Goal: Task Accomplishment & Management: Complete application form

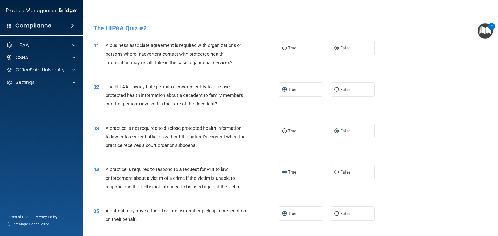
scroll to position [856, 0]
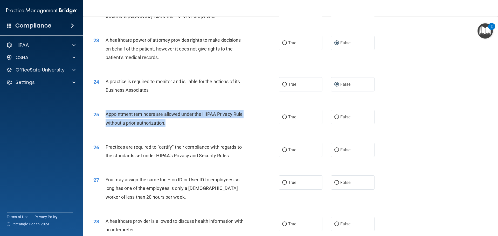
drag, startPoint x: 106, startPoint y: 113, endPoint x: 169, endPoint y: 126, distance: 64.3
click at [169, 126] on div "Appointment reminders are allowed under the HIPAA Privacy Rule without a prior …" at bounding box center [178, 118] width 145 height 17
copy span "Appointment reminders are allowed under the HIPAA Privacy Rule without a prior …"
click at [233, 125] on div "Appointment reminders are allowed under the HIPAA Privacy Rule without a prior …" at bounding box center [178, 118] width 145 height 17
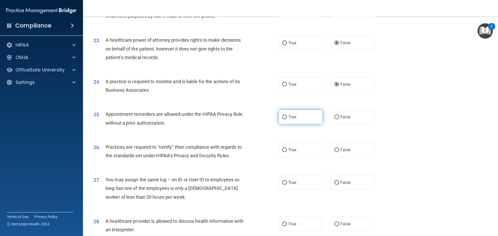
click at [283, 117] on input "True" at bounding box center [284, 117] width 5 height 4
radio input "true"
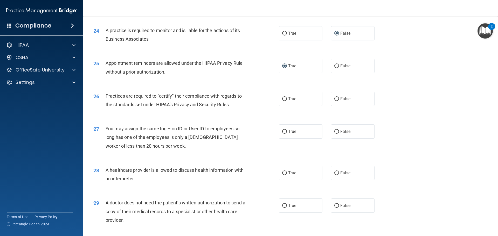
scroll to position [908, 0]
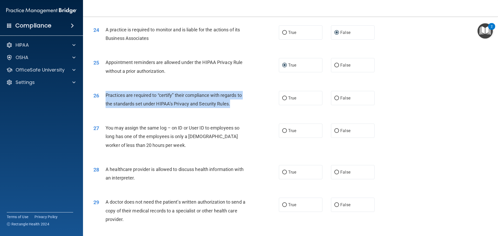
drag, startPoint x: 106, startPoint y: 94, endPoint x: 231, endPoint y: 104, distance: 125.7
click at [231, 104] on div "Practices are required to “certify” their compliance with regards to the standa…" at bounding box center [178, 99] width 145 height 17
copy span "Practices are required to “certify” their compliance with regards to the standa…"
click at [253, 103] on div "26 Practices are required to “certify” their compliance with regards to the sta…" at bounding box center [186, 101] width 201 height 20
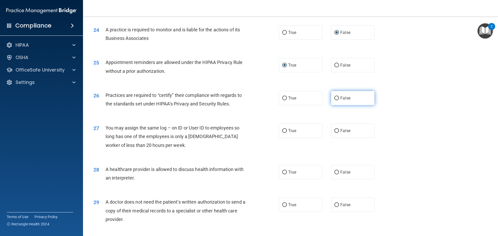
click at [335, 98] on input "False" at bounding box center [337, 99] width 5 height 4
radio input "true"
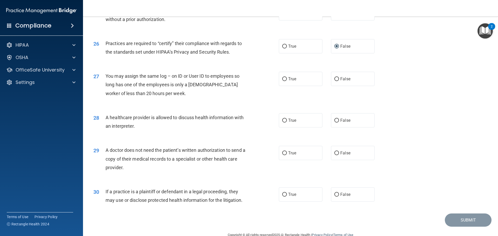
scroll to position [972, 0]
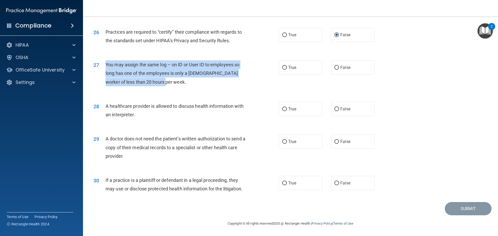
drag, startPoint x: 106, startPoint y: 64, endPoint x: 159, endPoint y: 84, distance: 57.2
click at [159, 84] on div "You may assign the same log – on ID or User ID to employees so long has one of …" at bounding box center [178, 73] width 145 height 26
copy span "You may assign the same log – on ID or User ID to employees so long has one of …"
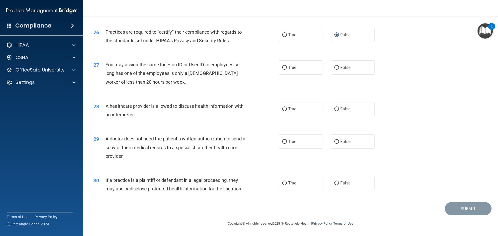
click at [294, 85] on div "27 You may assign the same log – on ID or User ID to employees so long has one …" at bounding box center [291, 75] width 402 height 42
click at [335, 68] on input "False" at bounding box center [337, 68] width 5 height 4
radio input "true"
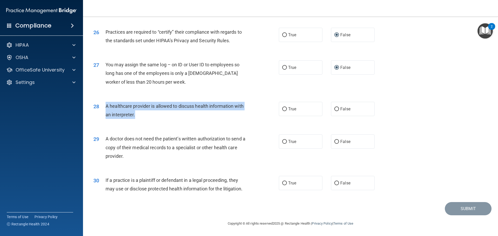
drag, startPoint x: 106, startPoint y: 106, endPoint x: 137, endPoint y: 115, distance: 32.5
click at [137, 115] on div "A healthcare provider is allowed to discuss health information with an interpre…" at bounding box center [178, 110] width 145 height 17
copy span "A healthcare provider is allowed to discuss health information with an interpre…"
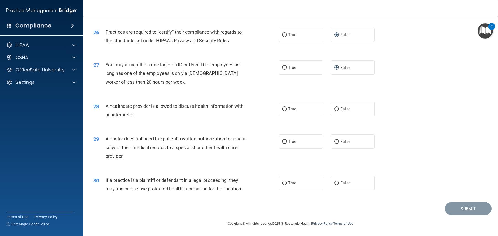
click at [262, 96] on div "28 A healthcare provider is allowed to discuss health information with an inter…" at bounding box center [291, 112] width 402 height 33
click at [282, 110] on input "True" at bounding box center [284, 109] width 5 height 4
radio input "true"
drag, startPoint x: 106, startPoint y: 138, endPoint x: 125, endPoint y: 159, distance: 28.3
click at [125, 159] on div "A doctor does not need the patient’s written authorization to send a copy of th…" at bounding box center [178, 148] width 145 height 26
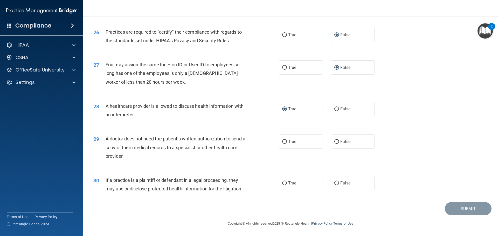
copy span "A doctor does not need the patient’s written authorization to send a copy of th…"
click at [255, 141] on div "29 A doctor does not need the patient’s written authorization to send a copy of…" at bounding box center [186, 149] width 201 height 29
click at [336, 143] on input "False" at bounding box center [337, 142] width 5 height 4
radio input "true"
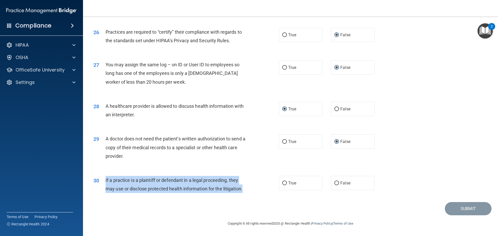
drag, startPoint x: 105, startPoint y: 180, endPoint x: 245, endPoint y: 195, distance: 140.5
click at [245, 195] on div "30 If a practice is a plaintiff or defendant in a legal proceeding, they may us…" at bounding box center [186, 186] width 201 height 20
copy span "If a practice is a plaintiff or defendant in a legal proceeding, they may use o…"
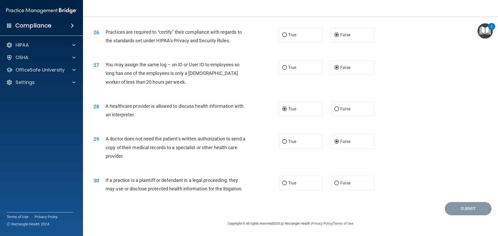
click at [259, 173] on div "30 If a practice is a plaintiff or defendant in a legal proceeding, they may us…" at bounding box center [291, 186] width 402 height 33
click at [283, 184] on input "True" at bounding box center [284, 184] width 5 height 4
radio input "true"
click at [464, 212] on button "Submit" at bounding box center [468, 208] width 47 height 13
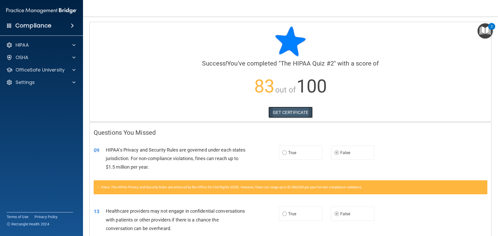
click at [296, 111] on link "GET CERTIFICATE" at bounding box center [291, 112] width 44 height 11
click at [73, 69] on span at bounding box center [73, 70] width 3 height 6
click at [50, 84] on div "HIPAA Training" at bounding box center [38, 82] width 71 height 5
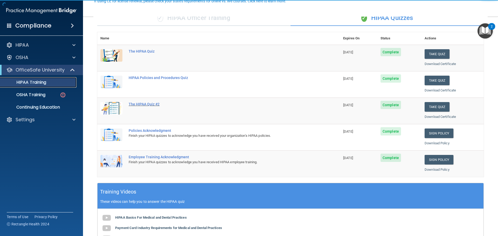
scroll to position [52, 0]
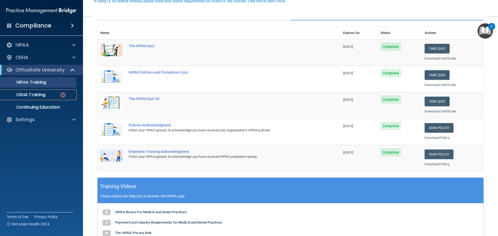
click at [47, 94] on div "OSHA Training" at bounding box center [38, 94] width 71 height 5
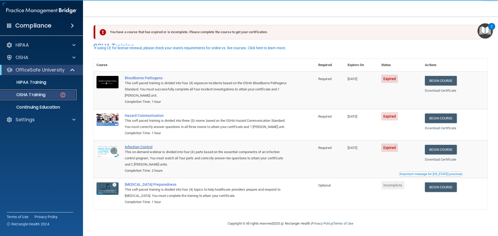
scroll to position [9, 0]
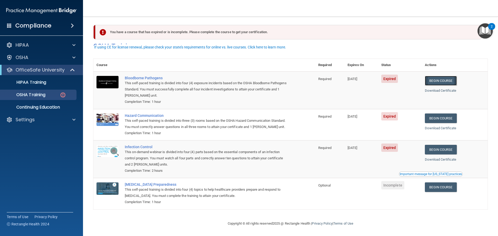
click at [438, 76] on link "Begin Course" at bounding box center [441, 81] width 32 height 10
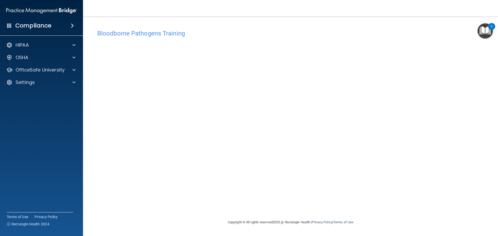
click at [383, 203] on div "Bloodborne Pathogens Training This course doesn’t expire until 07/01/2025. Are …" at bounding box center [290, 123] width 394 height 193
click at [73, 70] on span at bounding box center [73, 70] width 3 height 6
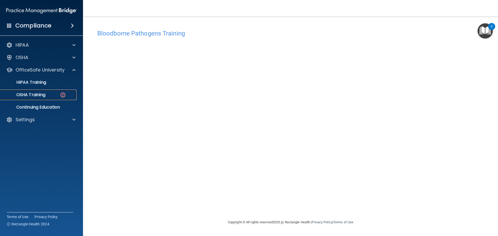
click at [52, 96] on div "OSHA Training" at bounding box center [38, 94] width 71 height 5
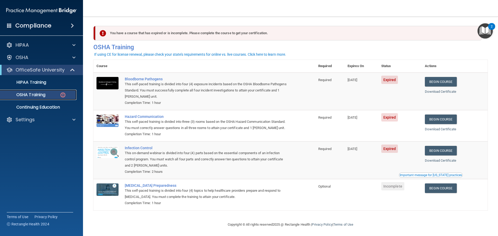
scroll to position [9, 0]
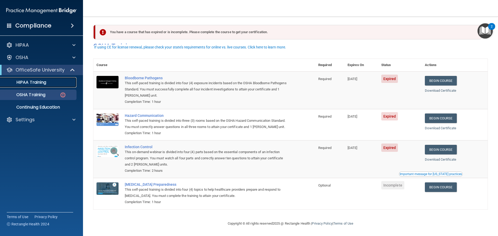
click at [46, 84] on p "HIPAA Training" at bounding box center [24, 82] width 43 height 5
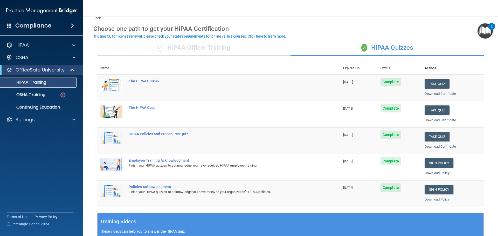
scroll to position [26, 0]
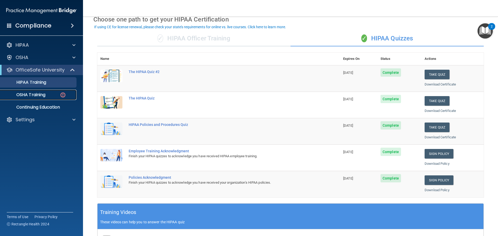
click at [43, 96] on p "OSHA Training" at bounding box center [24, 94] width 42 height 5
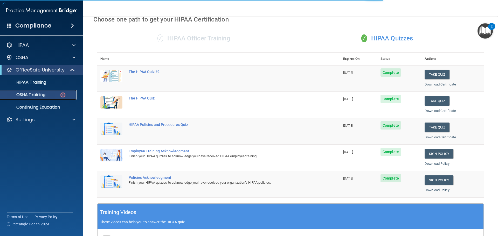
scroll to position [9, 0]
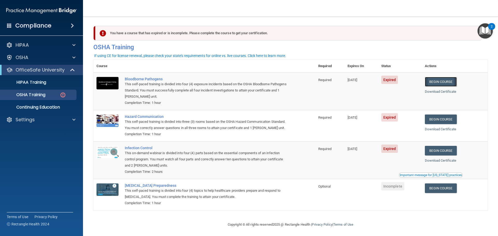
click at [439, 83] on link "Begin Course" at bounding box center [441, 82] width 32 height 10
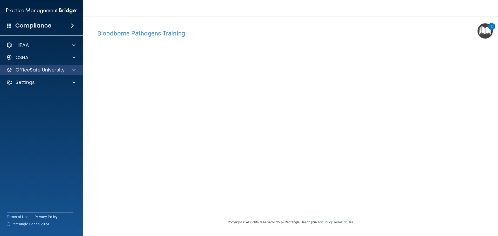
click at [70, 74] on div "OfficeSafe University" at bounding box center [41, 70] width 83 height 10
click at [74, 71] on span at bounding box center [73, 70] width 3 height 6
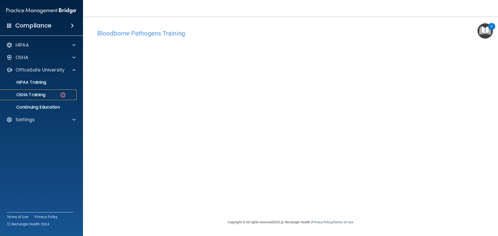
click at [45, 95] on p "OSHA Training" at bounding box center [24, 94] width 42 height 5
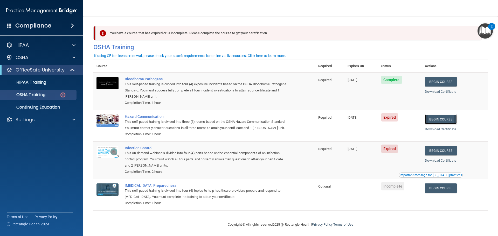
click at [444, 122] on link "Begin Course" at bounding box center [441, 120] width 32 height 10
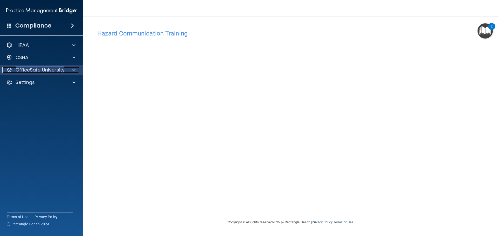
click at [31, 69] on p "OfficeSafe University" at bounding box center [40, 70] width 49 height 6
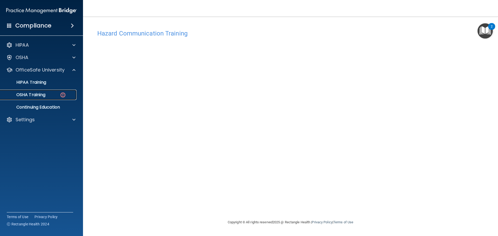
click at [60, 98] on link "OSHA Training" at bounding box center [36, 95] width 82 height 10
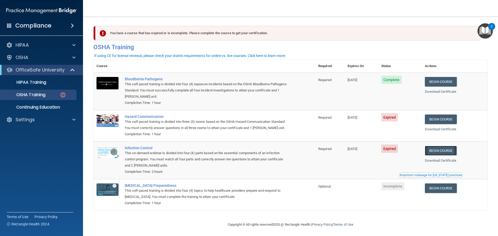
click at [447, 156] on link "Begin Course" at bounding box center [441, 151] width 32 height 10
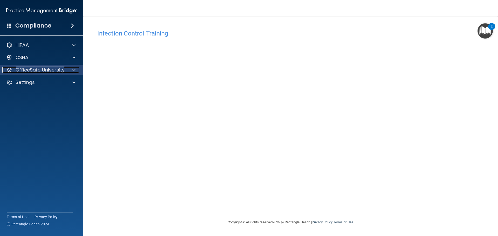
click at [75, 70] on span at bounding box center [73, 70] width 3 height 6
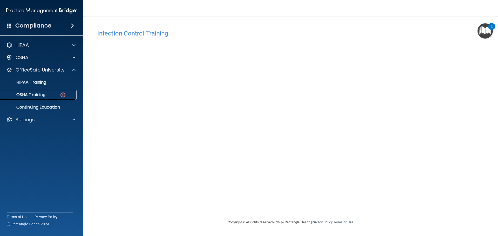
click at [57, 96] on div "OSHA Training" at bounding box center [38, 94] width 71 height 5
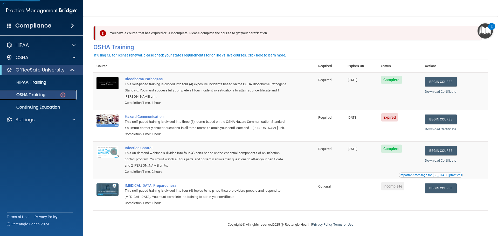
scroll to position [9, 0]
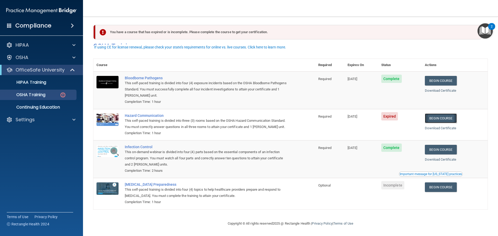
click at [442, 114] on link "Begin Course" at bounding box center [441, 119] width 32 height 10
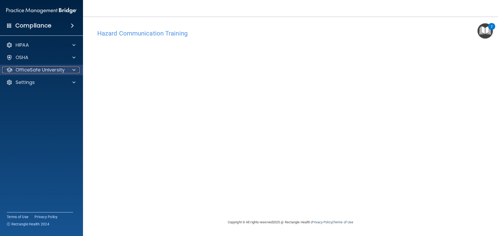
click at [73, 70] on span at bounding box center [73, 70] width 3 height 6
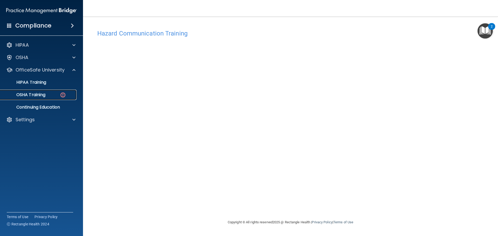
click at [47, 93] on div "OSHA Training" at bounding box center [38, 94] width 71 height 5
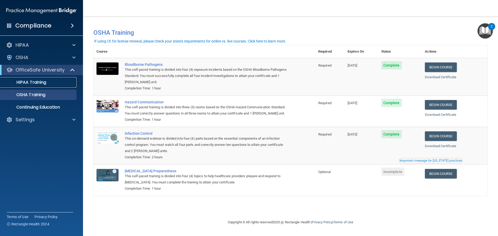
click at [47, 81] on div "HIPAA Training" at bounding box center [38, 82] width 71 height 5
